Goal: Transaction & Acquisition: Obtain resource

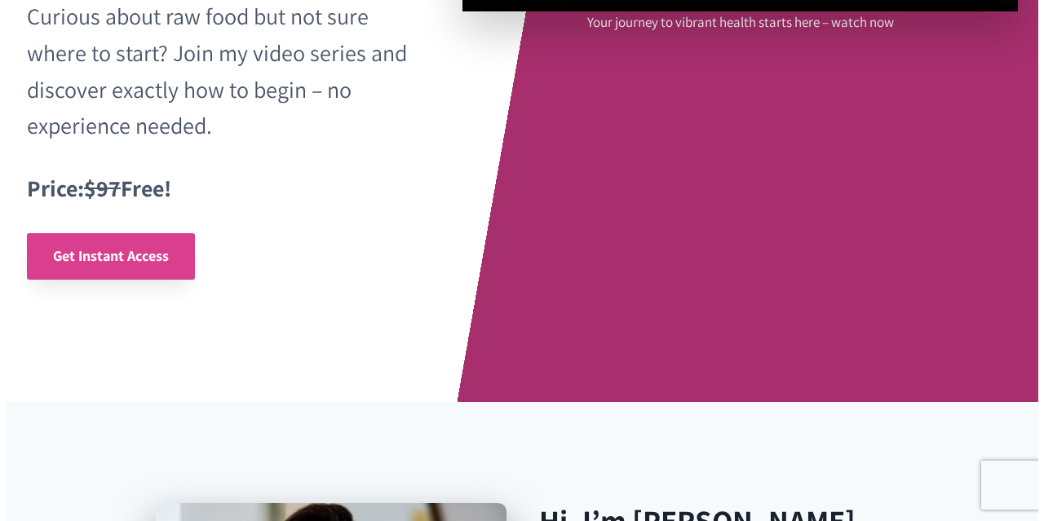
scroll to position [490, 0]
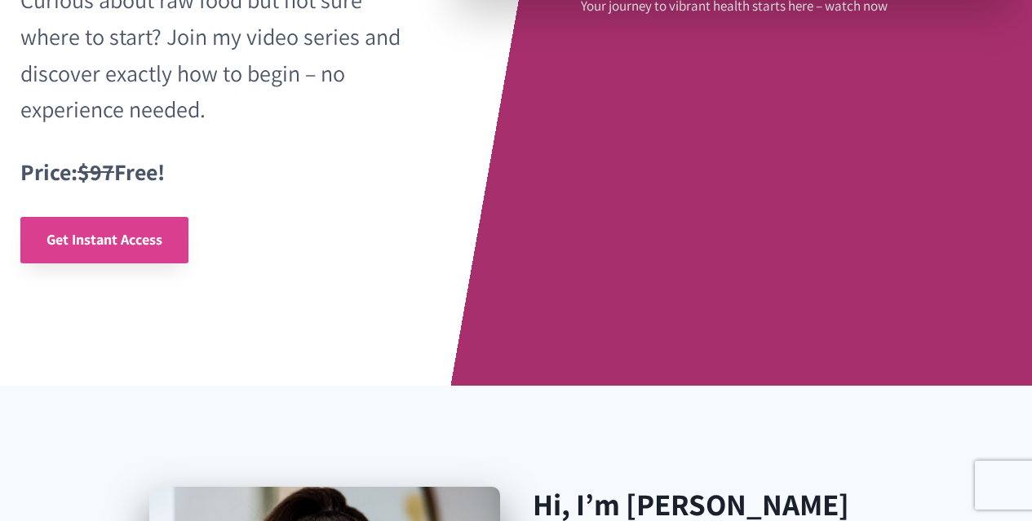
click at [127, 240] on span "Get Instant Access" at bounding box center [105, 239] width 116 height 19
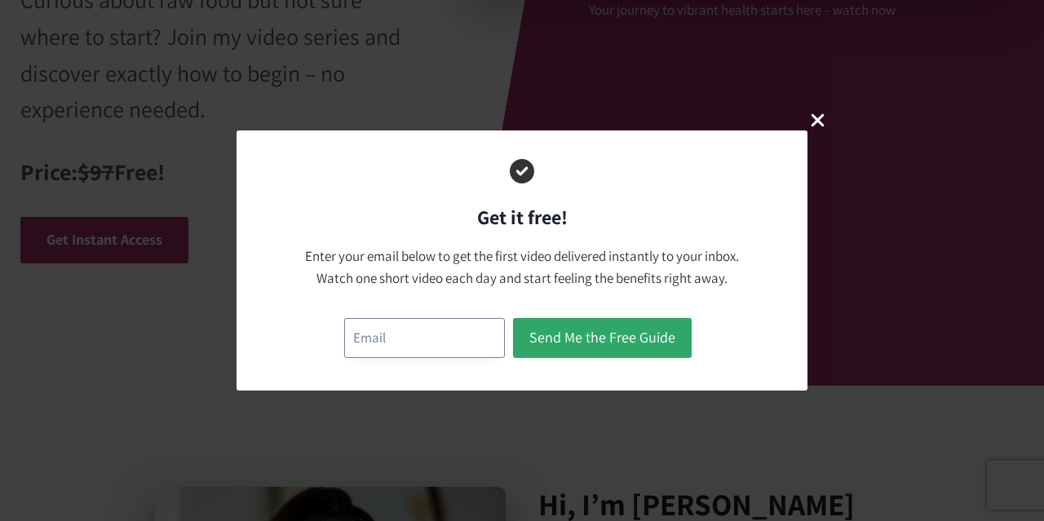
click at [407, 339] on input "email" at bounding box center [424, 338] width 161 height 40
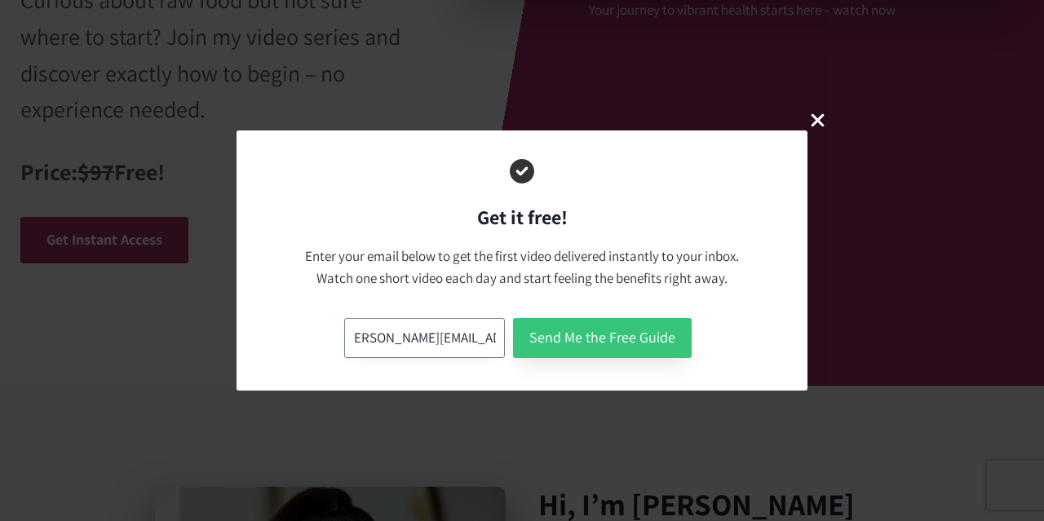
type input "natasha.edey@gmail.com"
click at [629, 348] on button "Send Me the Free Guide" at bounding box center [602, 338] width 179 height 40
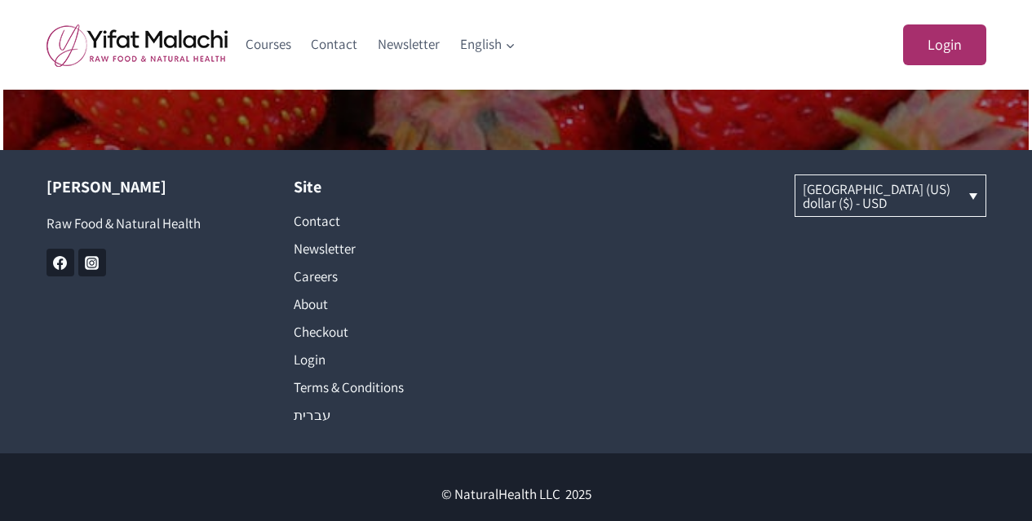
scroll to position [1279, 0]
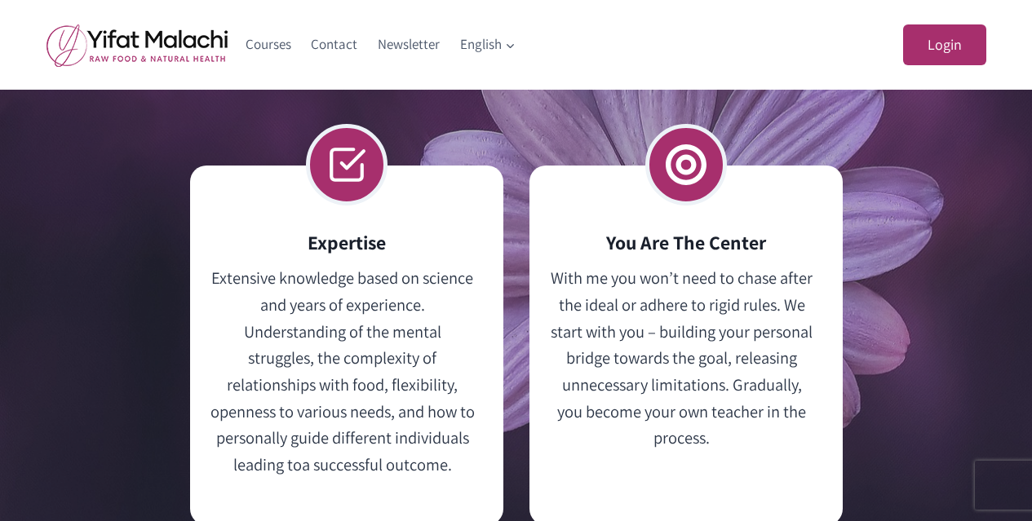
scroll to position [4186, 0]
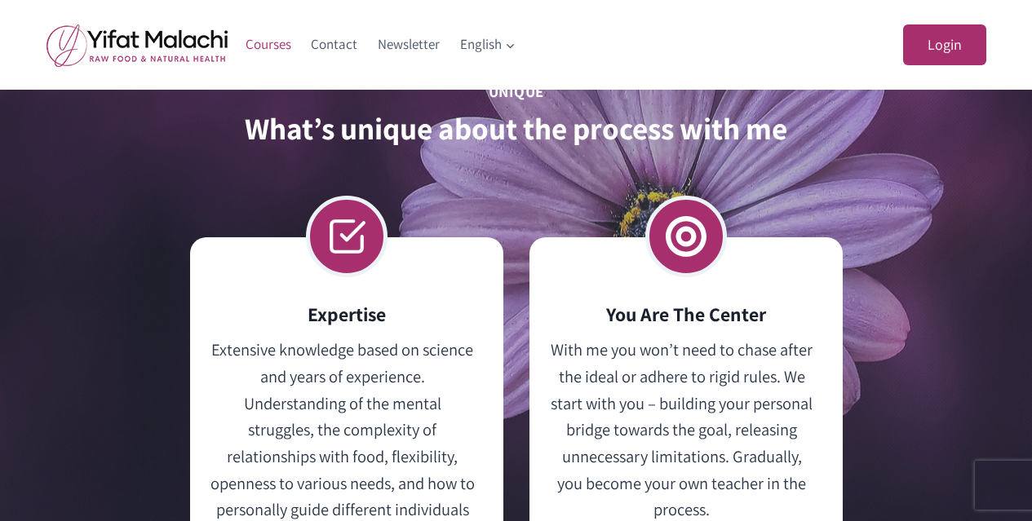
click at [267, 50] on link "Courses" at bounding box center [269, 44] width 66 height 39
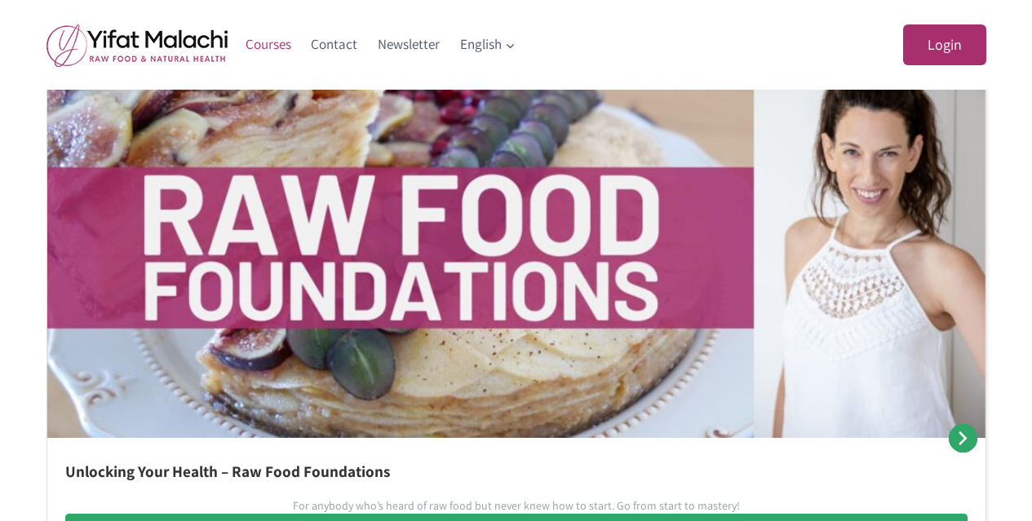
scroll to position [898, 0]
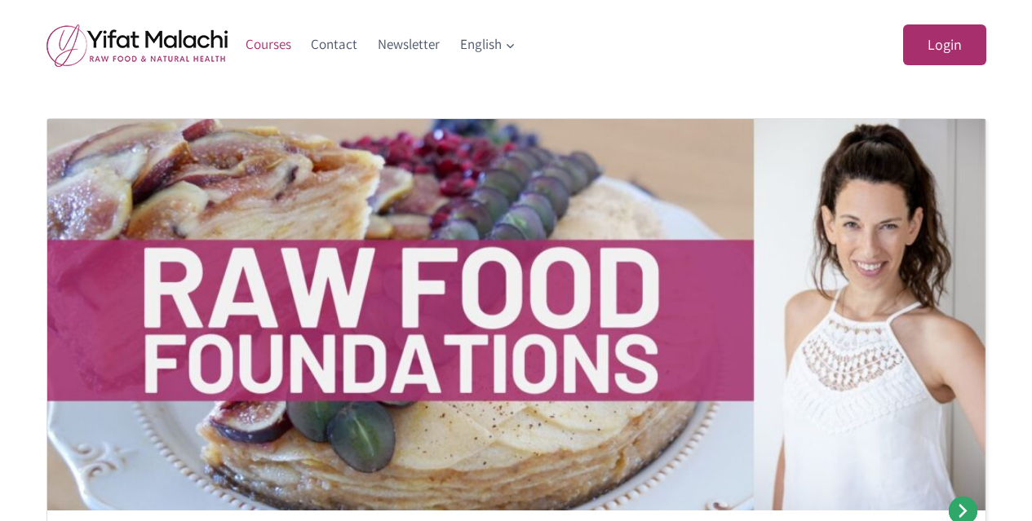
click at [566, 264] on img at bounding box center [516, 315] width 938 height 392
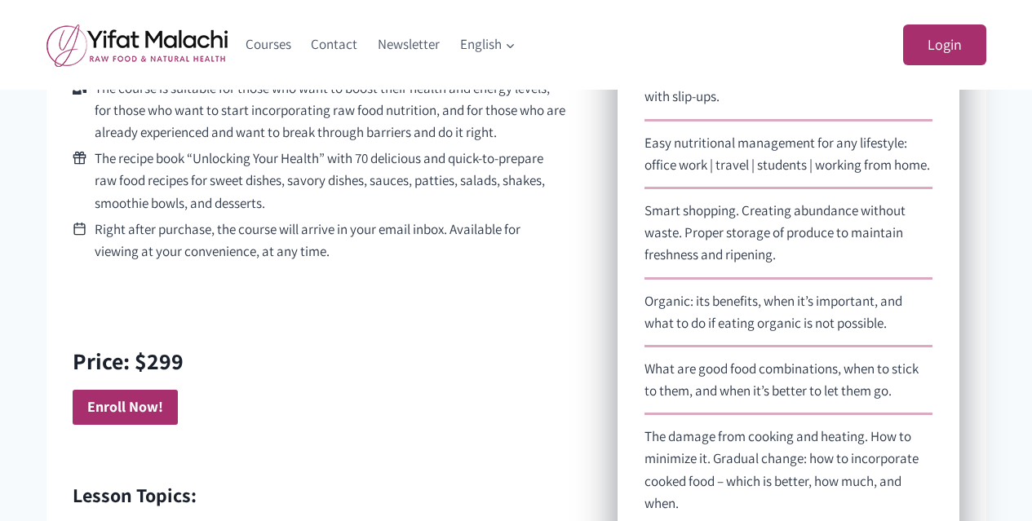
scroll to position [1142, 0]
